Goal: Information Seeking & Learning: Learn about a topic

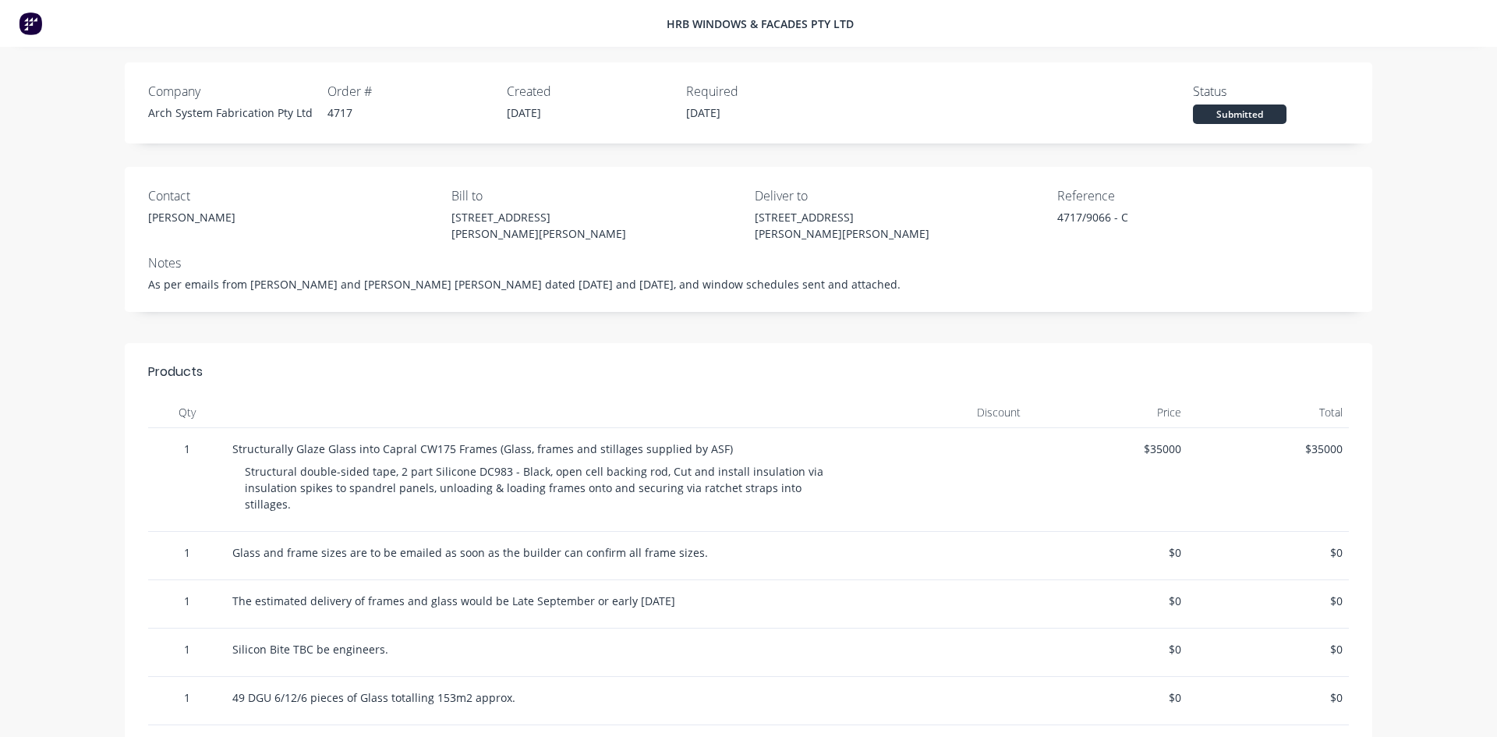
scroll to position [391, 0]
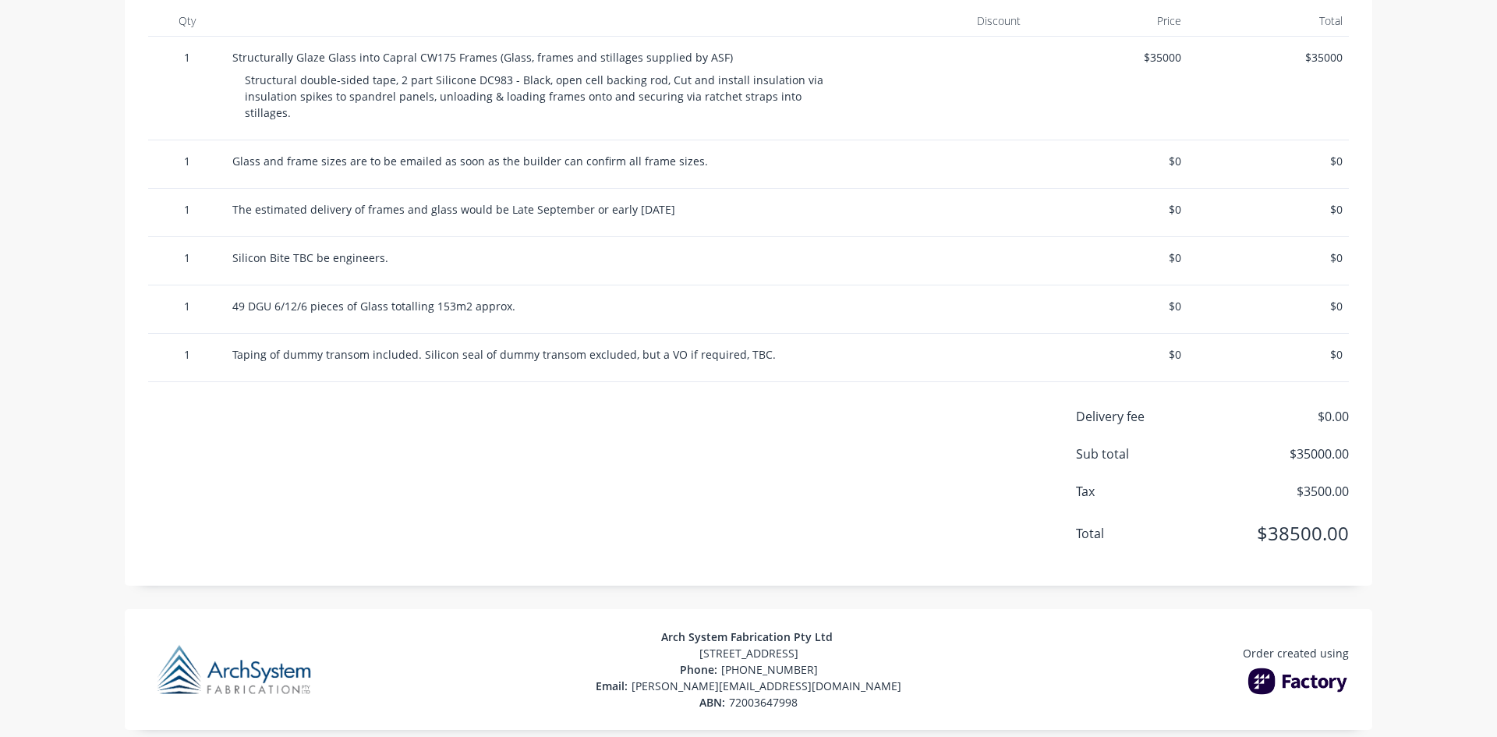
click at [1298, 667] on img at bounding box center [1298, 680] width 101 height 27
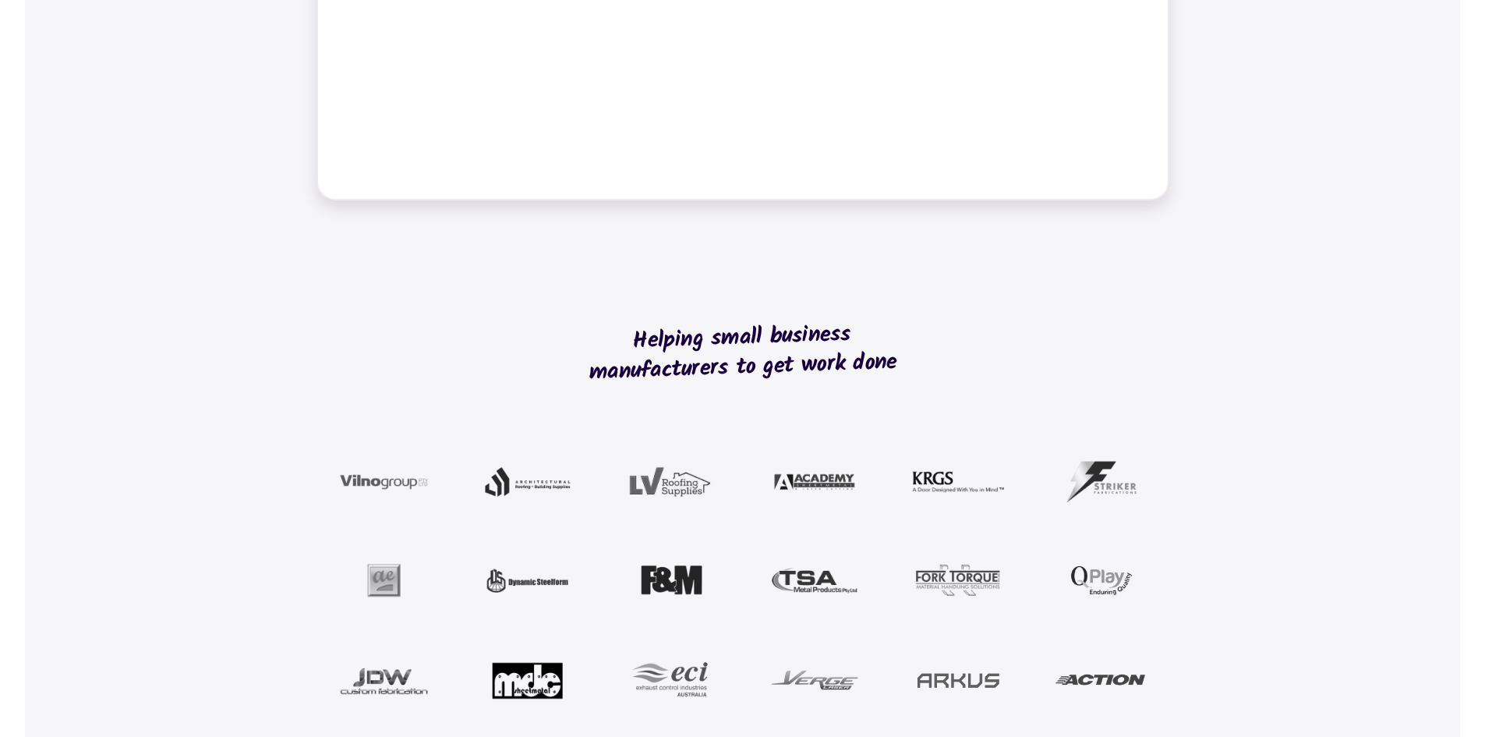
scroll to position [1325, 0]
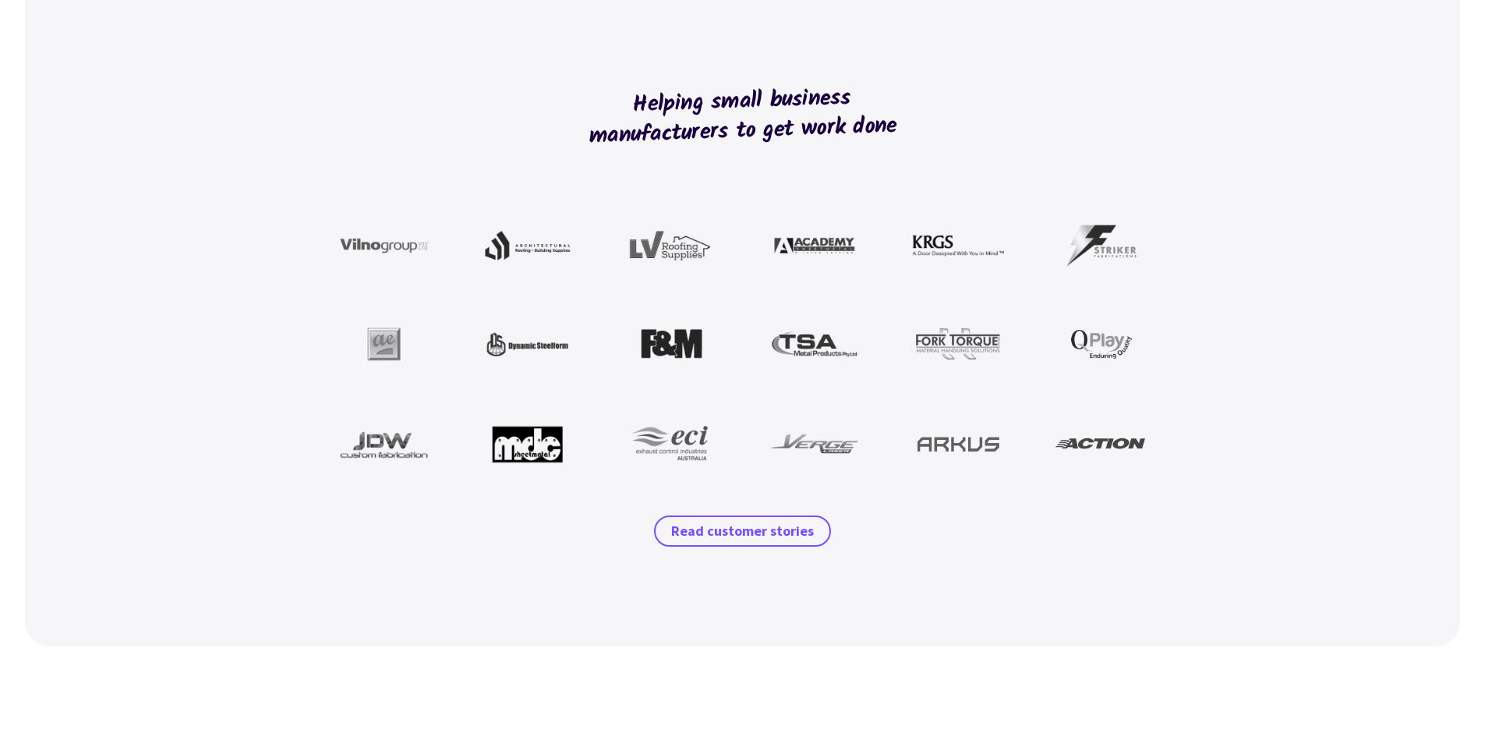
drag, startPoint x: 724, startPoint y: 532, endPoint x: 822, endPoint y: 564, distance: 102.6
click at [724, 532] on span "Read customer stories" at bounding box center [742, 531] width 143 height 19
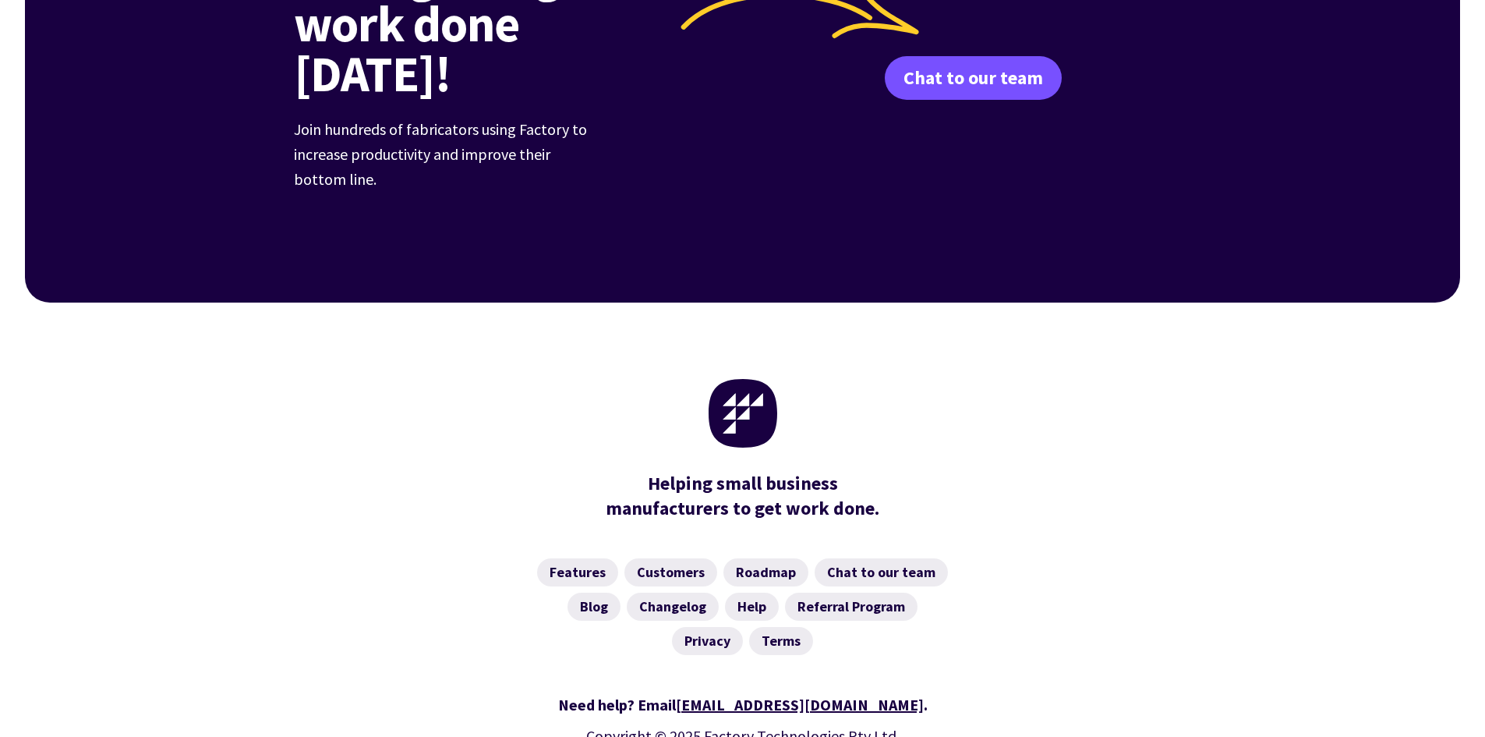
scroll to position [2224, 0]
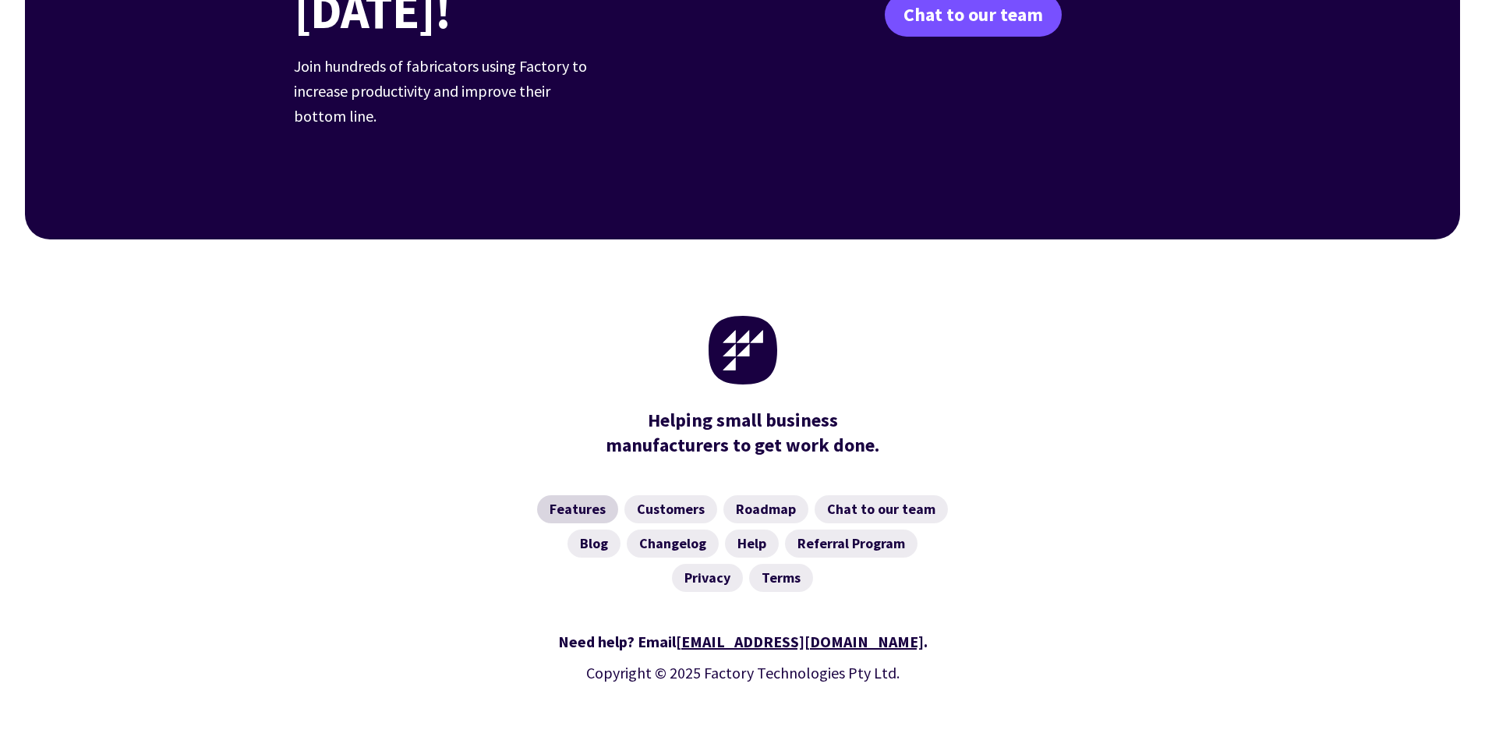
click at [558, 495] on link "Features" at bounding box center [577, 509] width 81 height 28
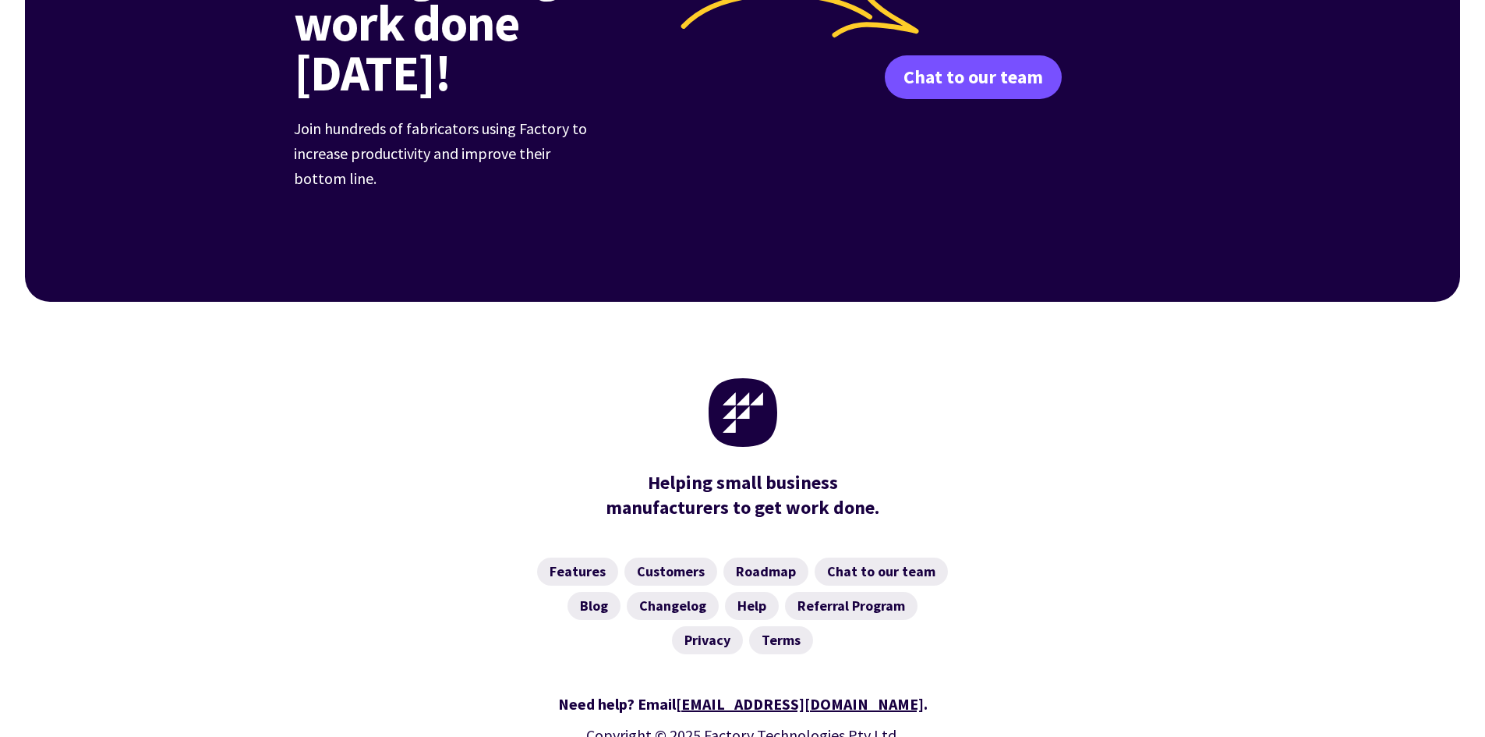
scroll to position [2401, 0]
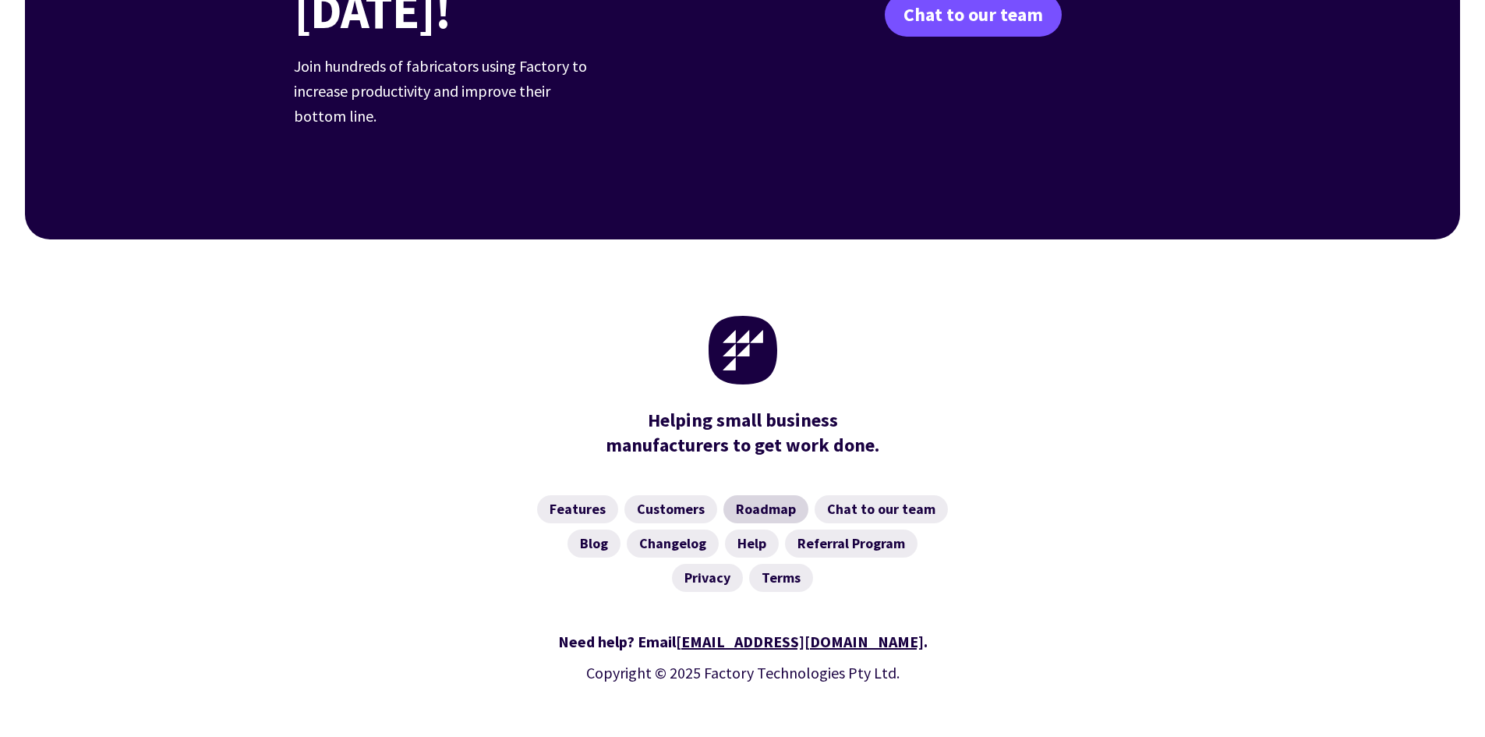
click at [766, 495] on link "Roadmap" at bounding box center [766, 509] width 85 height 28
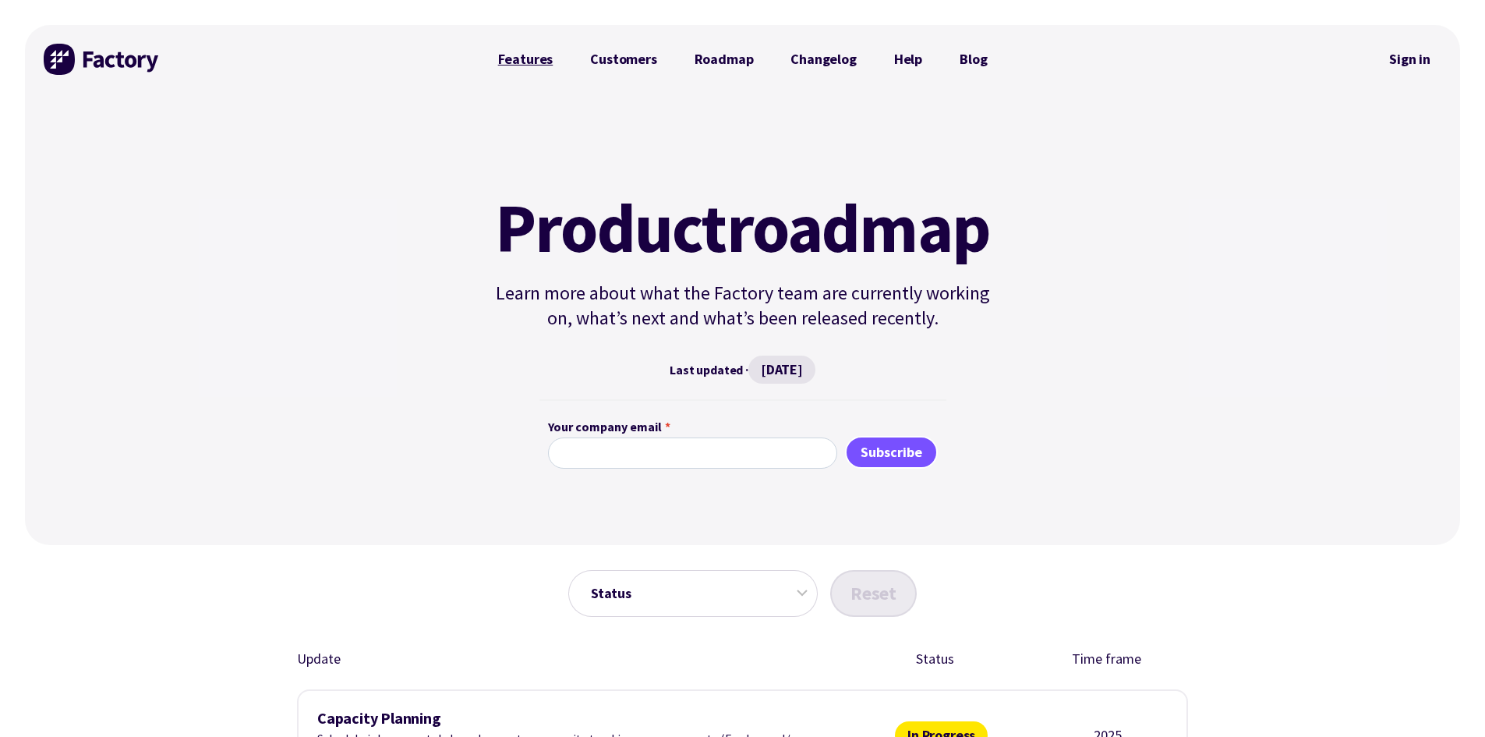
click at [543, 58] on link "Features" at bounding box center [526, 59] width 93 height 31
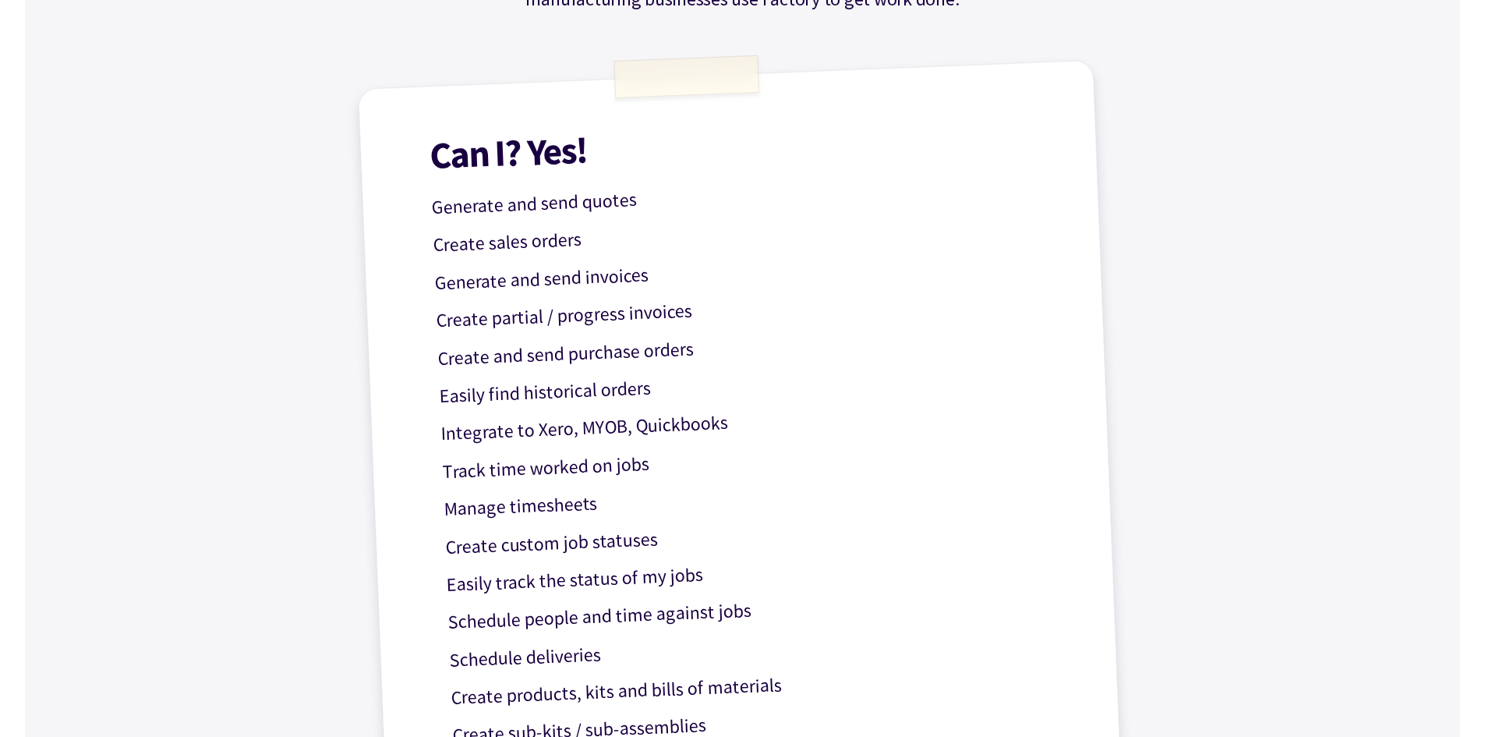
scroll to position [624, 0]
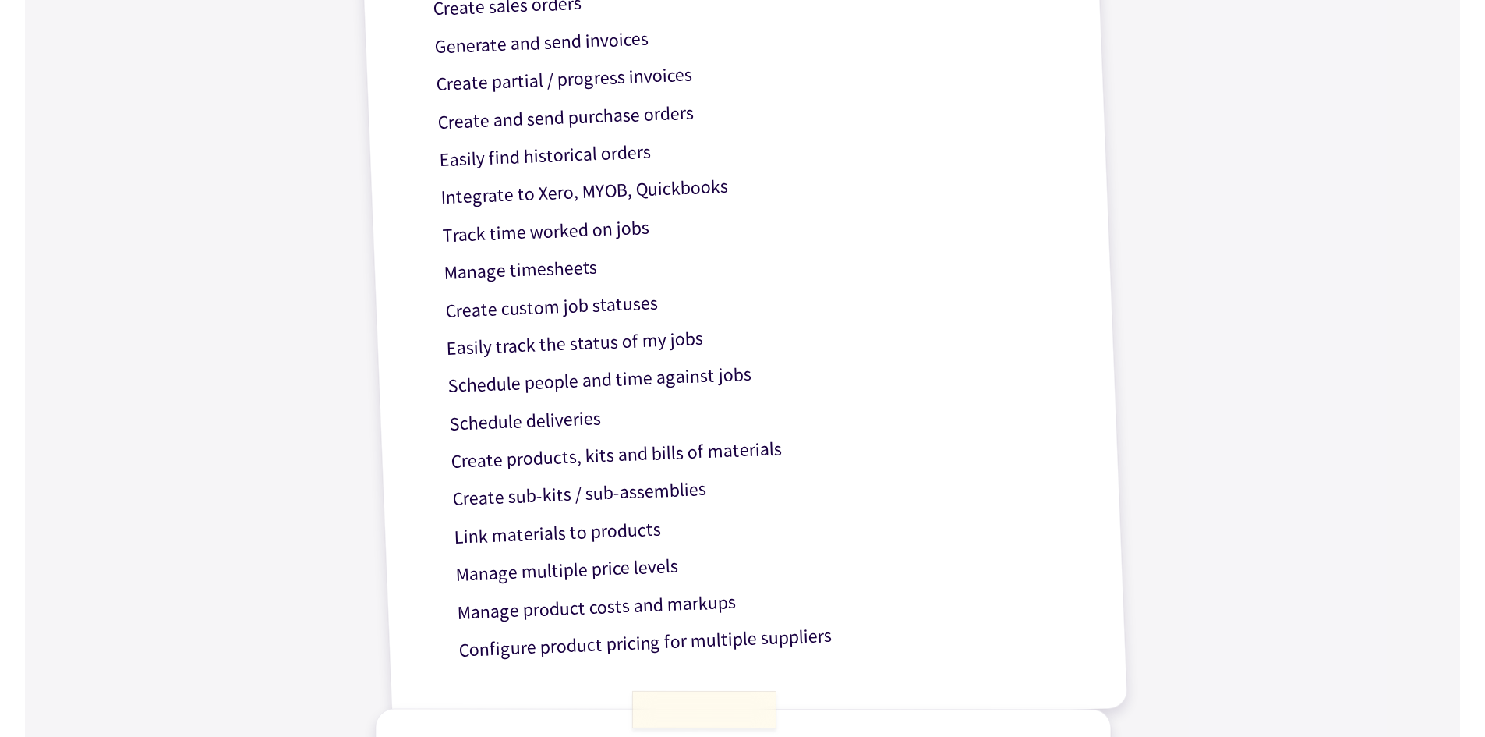
click at [1120, 195] on div "Get work done with Factory! Based on popular questions – here’s a clear list of…" at bounding box center [743, 506] width 936 height 2073
